Goal: Transaction & Acquisition: Purchase product/service

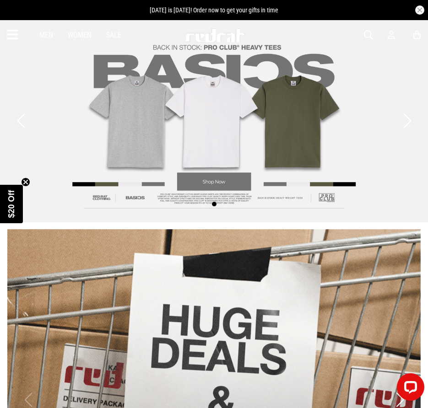
click at [369, 36] on span "button" at bounding box center [368, 35] width 9 height 11
click at [255, 39] on input "search" at bounding box center [193, 35] width 372 height 18
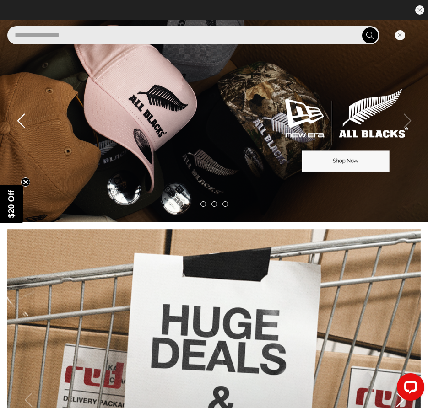
type input "**********"
click at [362, 27] on button "submit" at bounding box center [370, 35] width 16 height 16
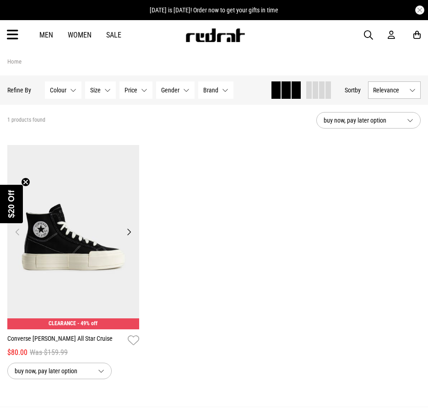
click at [85, 224] on img at bounding box center [73, 237] width 132 height 185
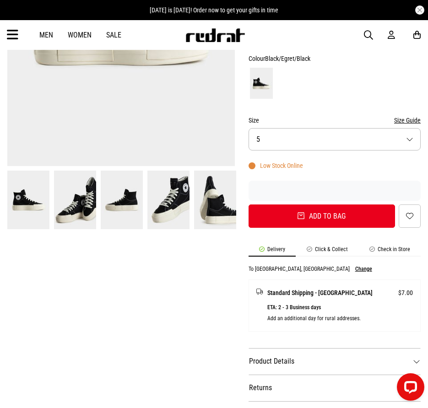
click at [338, 348] on dt "Product Details" at bounding box center [335, 361] width 172 height 27
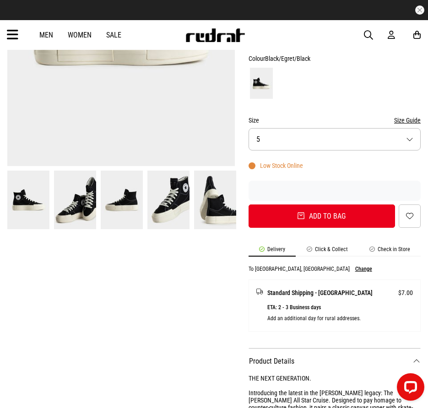
scroll to position [183, 0]
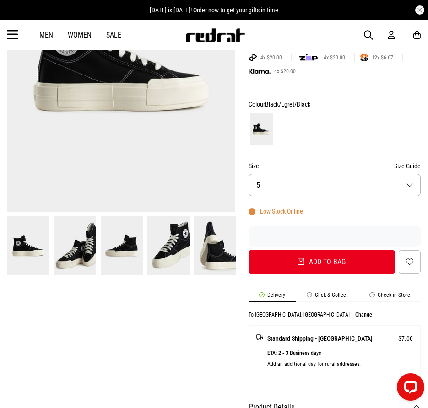
click at [333, 174] on button "Size 5" at bounding box center [335, 185] width 172 height 22
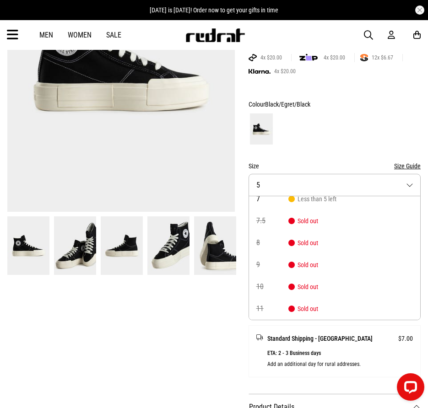
scroll to position [0, 0]
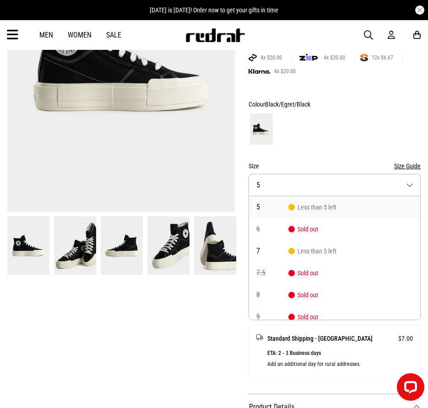
click at [348, 112] on div at bounding box center [335, 129] width 172 height 34
